Goal: Task Accomplishment & Management: Use online tool/utility

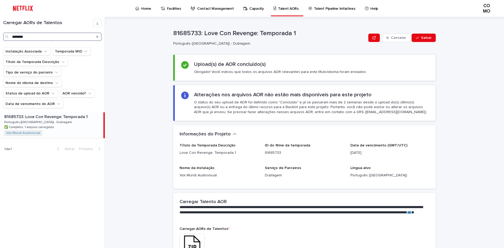
drag, startPoint x: 41, startPoint y: 37, endPoint x: 0, endPoint y: 34, distance: 41.5
click at [0, 34] on div "Carregar AORs de Talentos ********" at bounding box center [52, 30] width 105 height 22
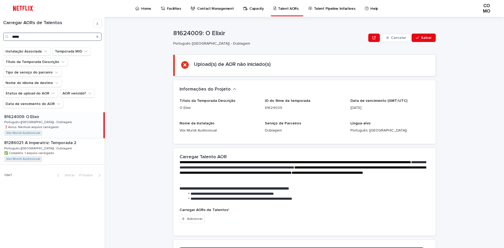
type input "*****"
click at [67, 132] on div "81624009: O Elixir 81624009: O Elixir Português ([GEOGRAPHIC_DATA]) - Dublagem …" at bounding box center [51, 125] width 103 height 26
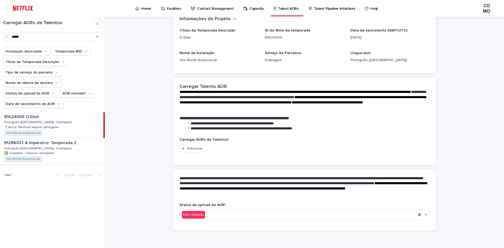
scroll to position [72, 0]
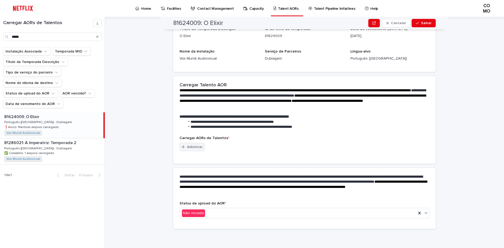
click at [188, 147] on font "Adicionar" at bounding box center [195, 147] width 16 height 4
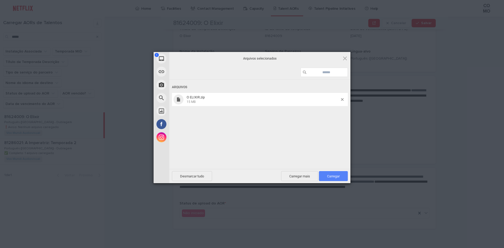
click at [336, 179] on span "Carregar 1" at bounding box center [333, 176] width 29 height 10
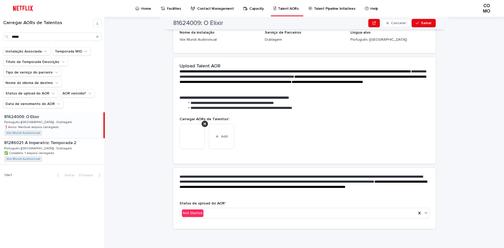
scroll to position [65, 0]
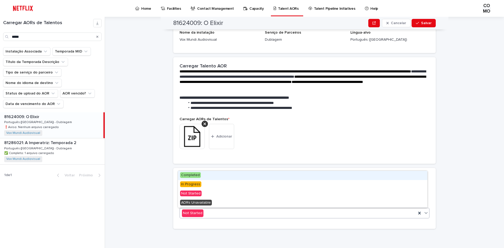
click at [424, 213] on icon at bounding box center [425, 212] width 5 height 5
click at [216, 177] on div "Concluído" at bounding box center [302, 175] width 249 height 9
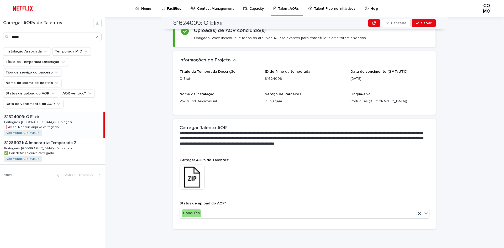
scroll to position [0, 0]
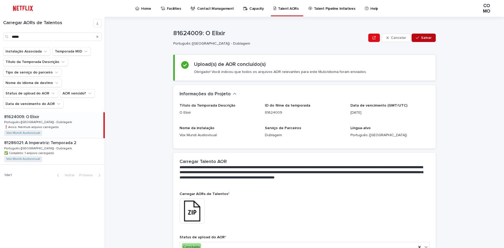
click at [422, 38] on font "Salvar" at bounding box center [426, 38] width 10 height 4
